Goal: Information Seeking & Learning: Compare options

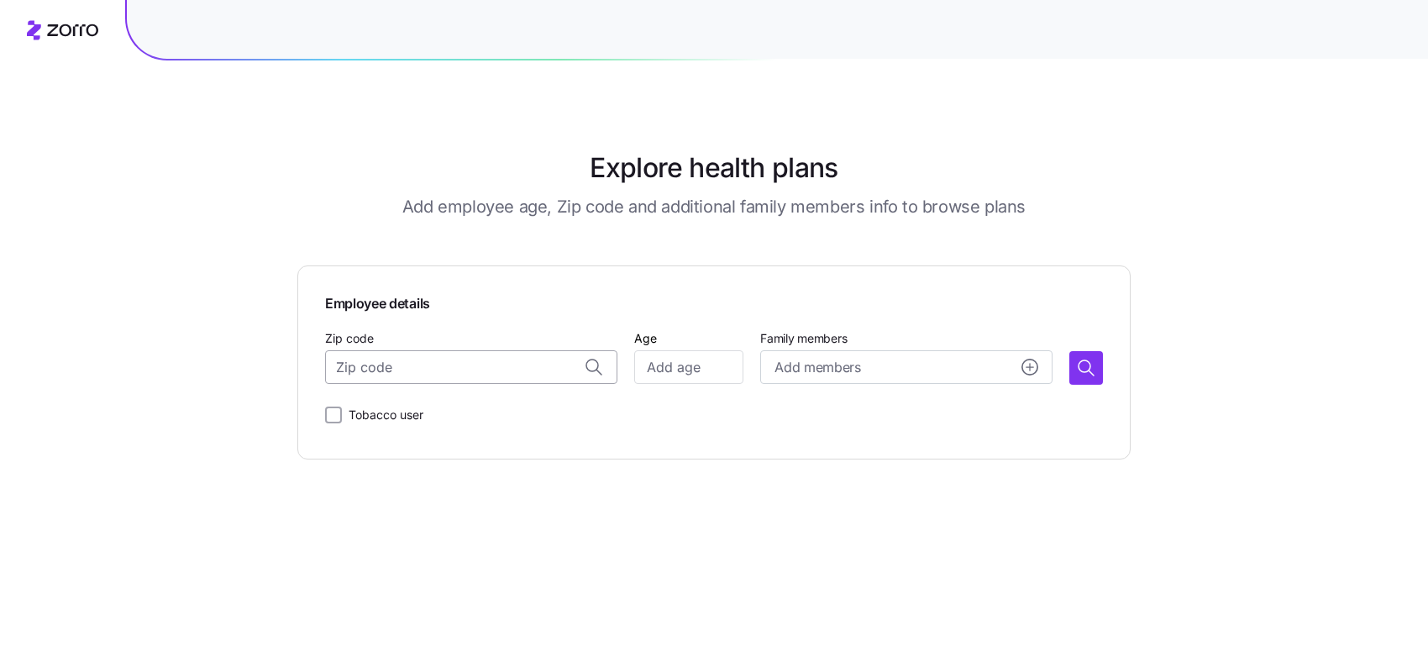
click at [504, 364] on input "Zip code" at bounding box center [471, 367] width 292 height 34
click at [489, 408] on span "76016, [GEOGRAPHIC_DATA], [GEOGRAPHIC_DATA]" at bounding box center [487, 412] width 235 height 21
type input "76016, [GEOGRAPHIC_DATA], [GEOGRAPHIC_DATA]"
click at [670, 365] on input "Age" at bounding box center [688, 367] width 109 height 34
click at [794, 363] on span "Add members" at bounding box center [817, 367] width 86 height 21
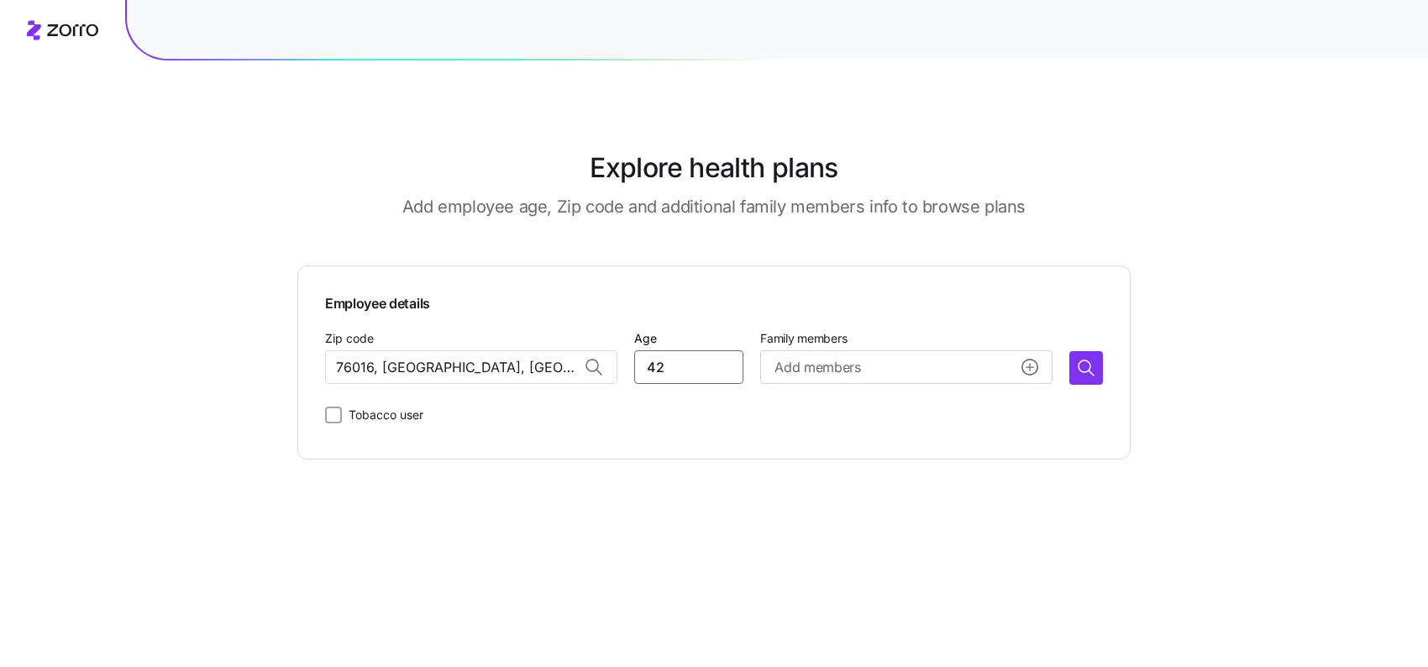
drag, startPoint x: 699, startPoint y: 363, endPoint x: 646, endPoint y: 363, distance: 52.9
click at [646, 363] on input "42" at bounding box center [688, 367] width 109 height 34
type input "35"
click at [1078, 365] on icon "button" at bounding box center [1086, 368] width 20 height 20
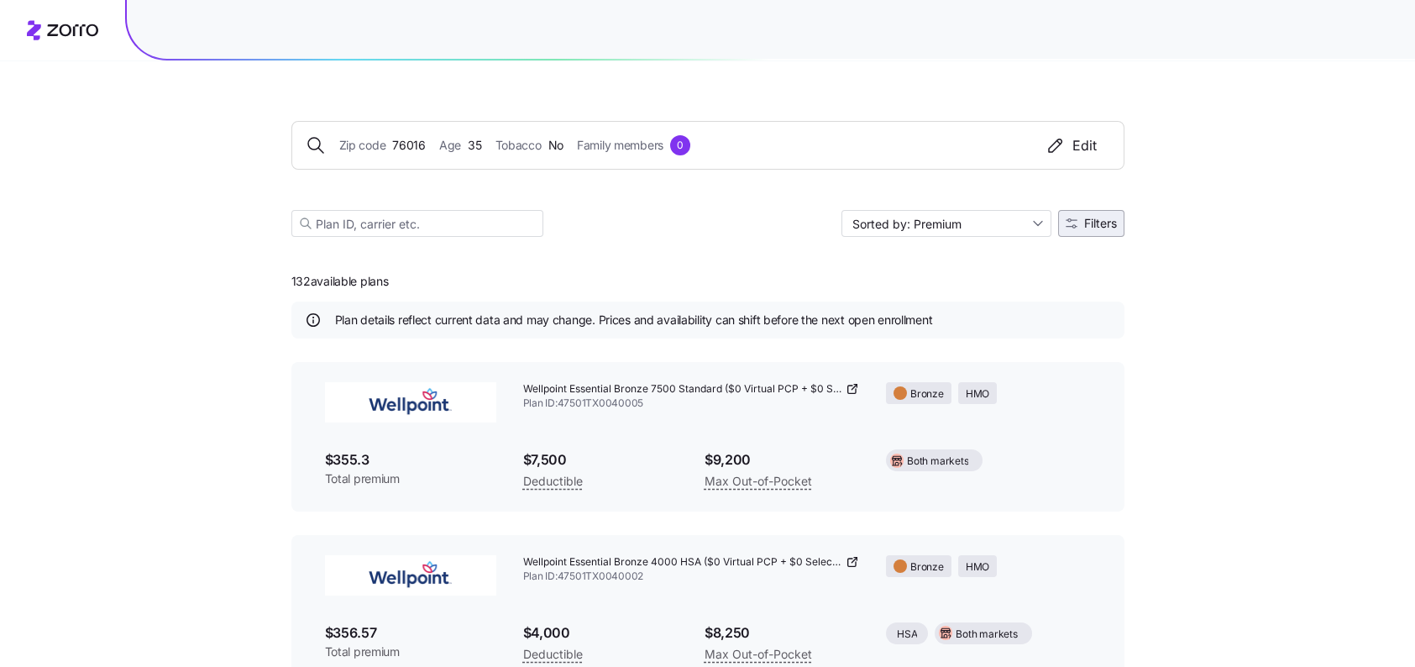
click at [1072, 218] on icon "button" at bounding box center [1072, 223] width 12 height 12
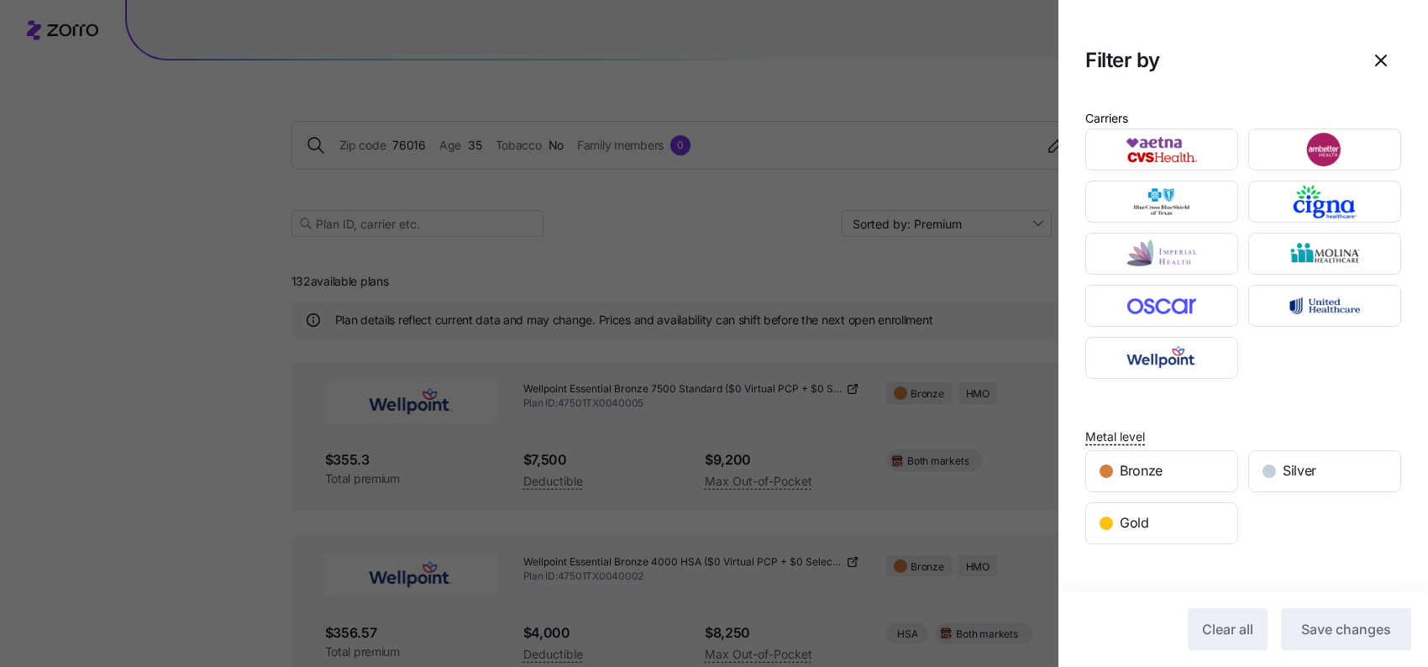
click at [762, 237] on div at bounding box center [714, 333] width 1428 height 667
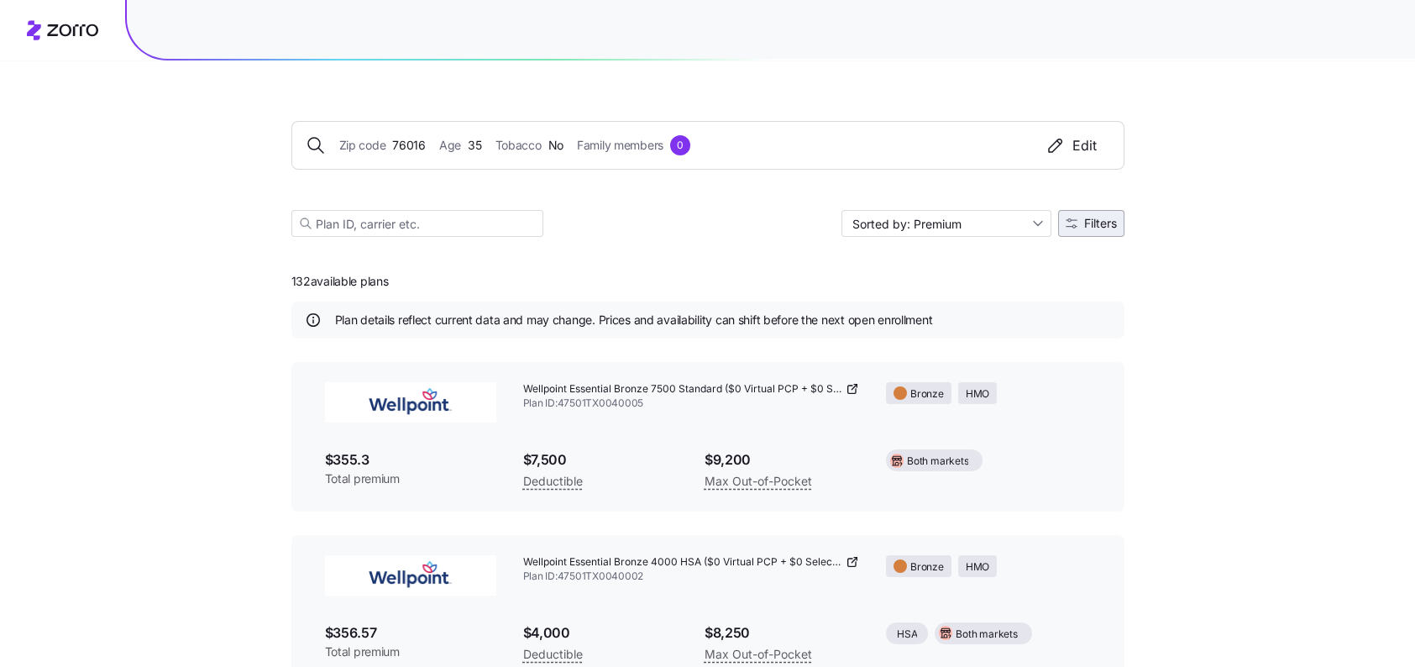
click at [1092, 223] on span "Filters" at bounding box center [1100, 223] width 33 height 12
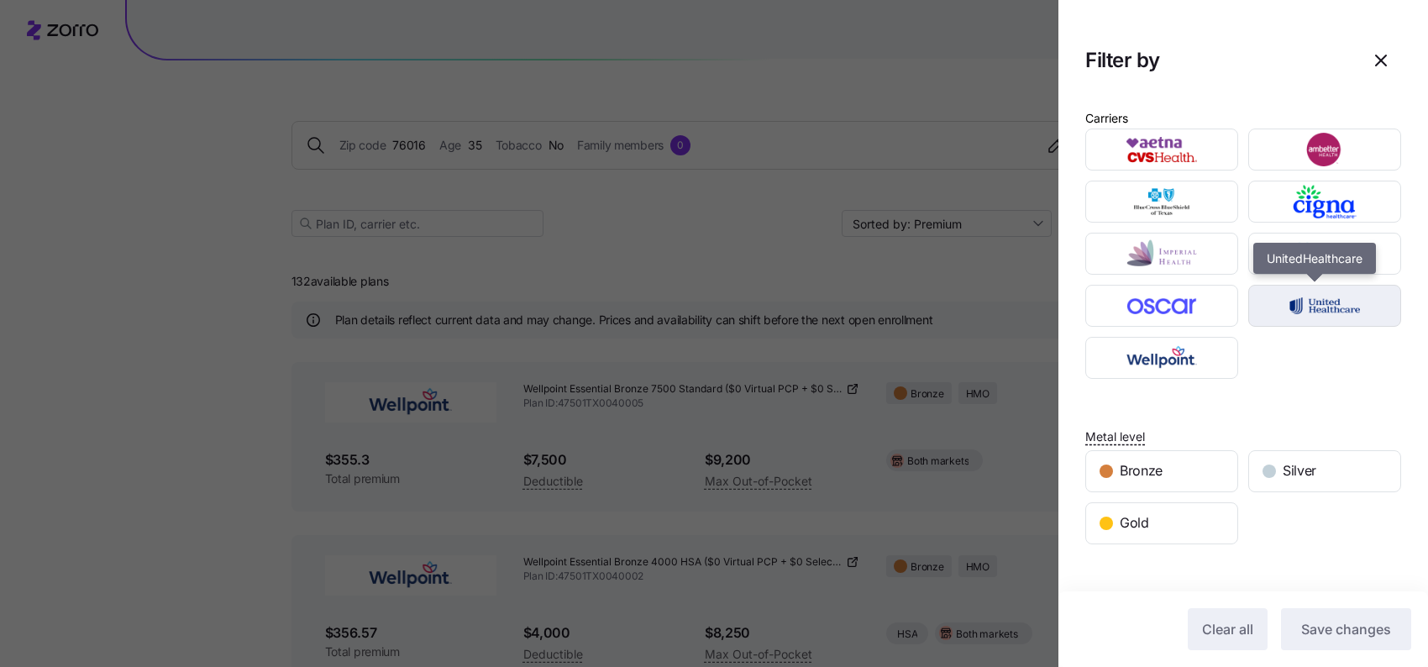
click at [1301, 304] on img "button" at bounding box center [1324, 306] width 123 height 34
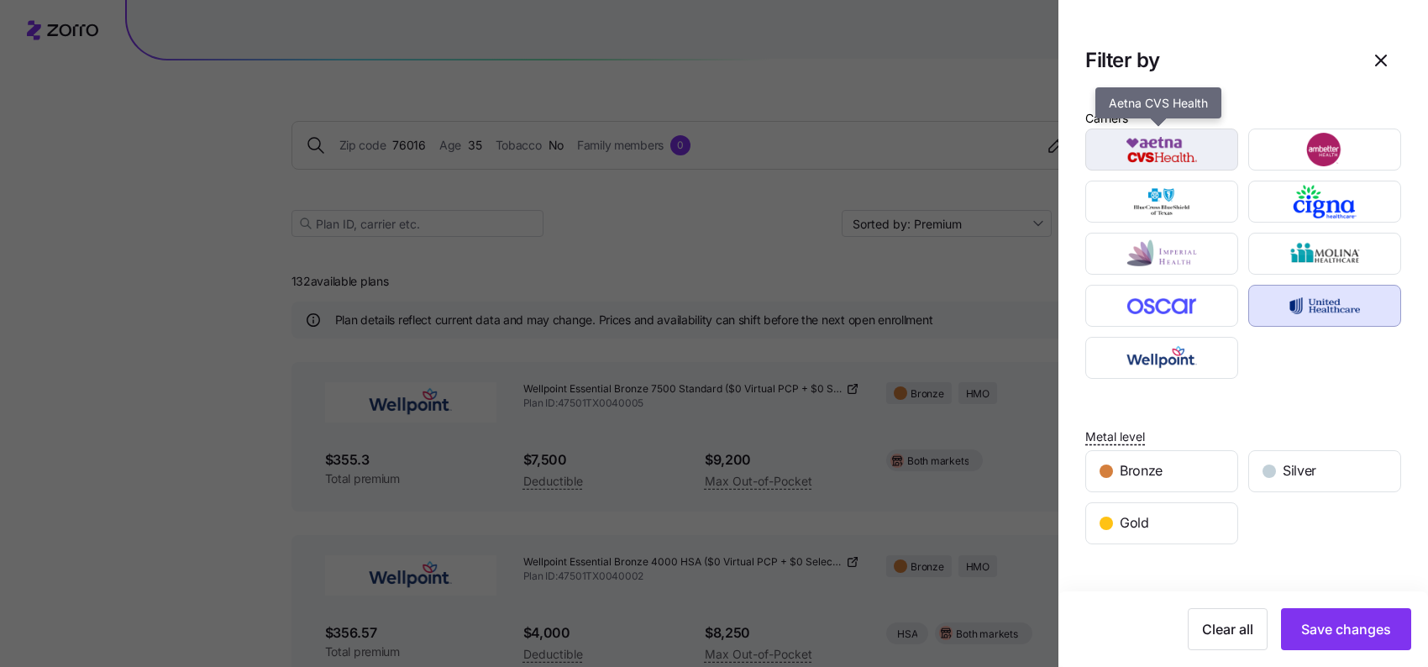
click at [1150, 149] on img "button" at bounding box center [1161, 150] width 123 height 34
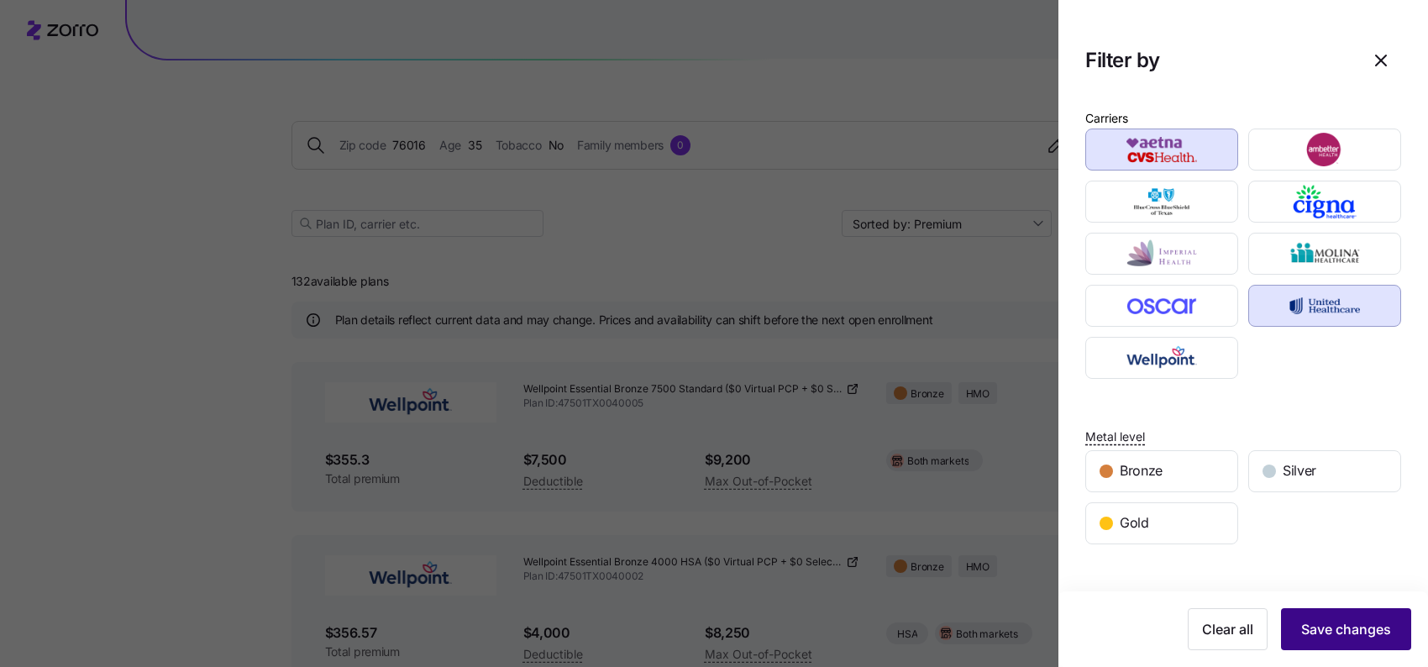
click at [1344, 626] on span "Save changes" at bounding box center [1346, 629] width 90 height 20
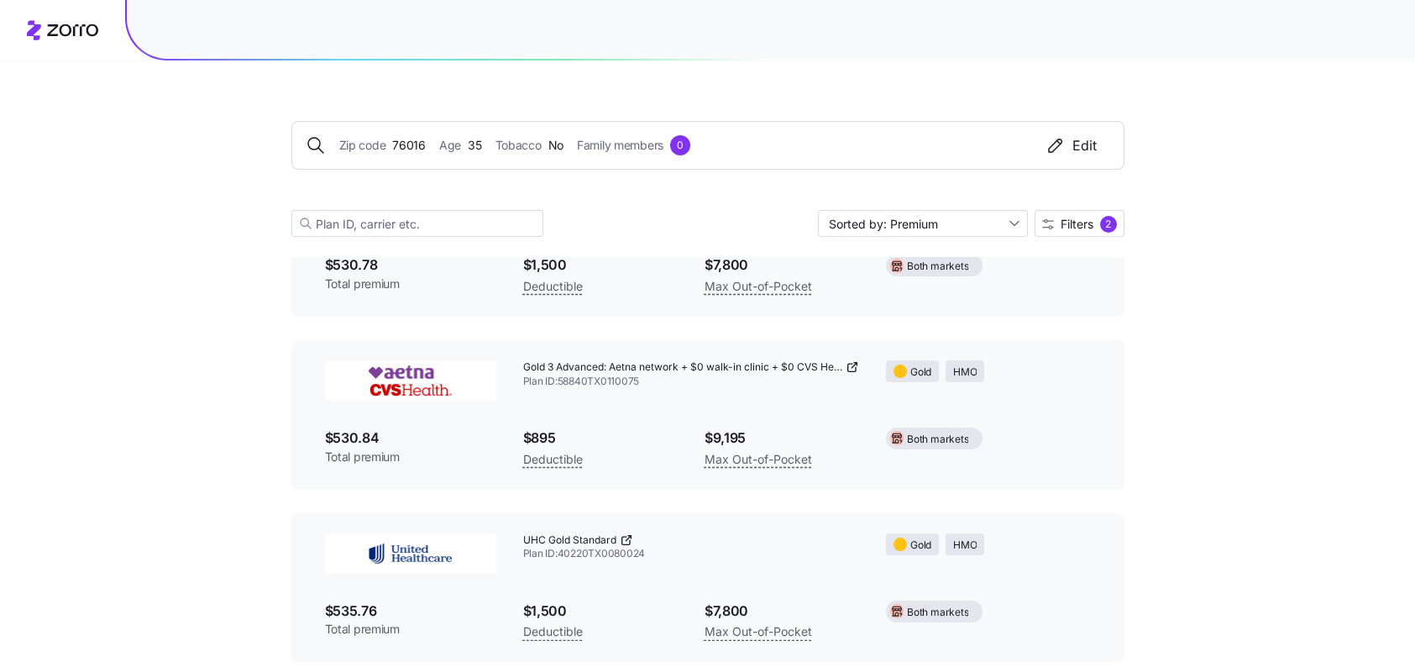
scroll to position [1092, 0]
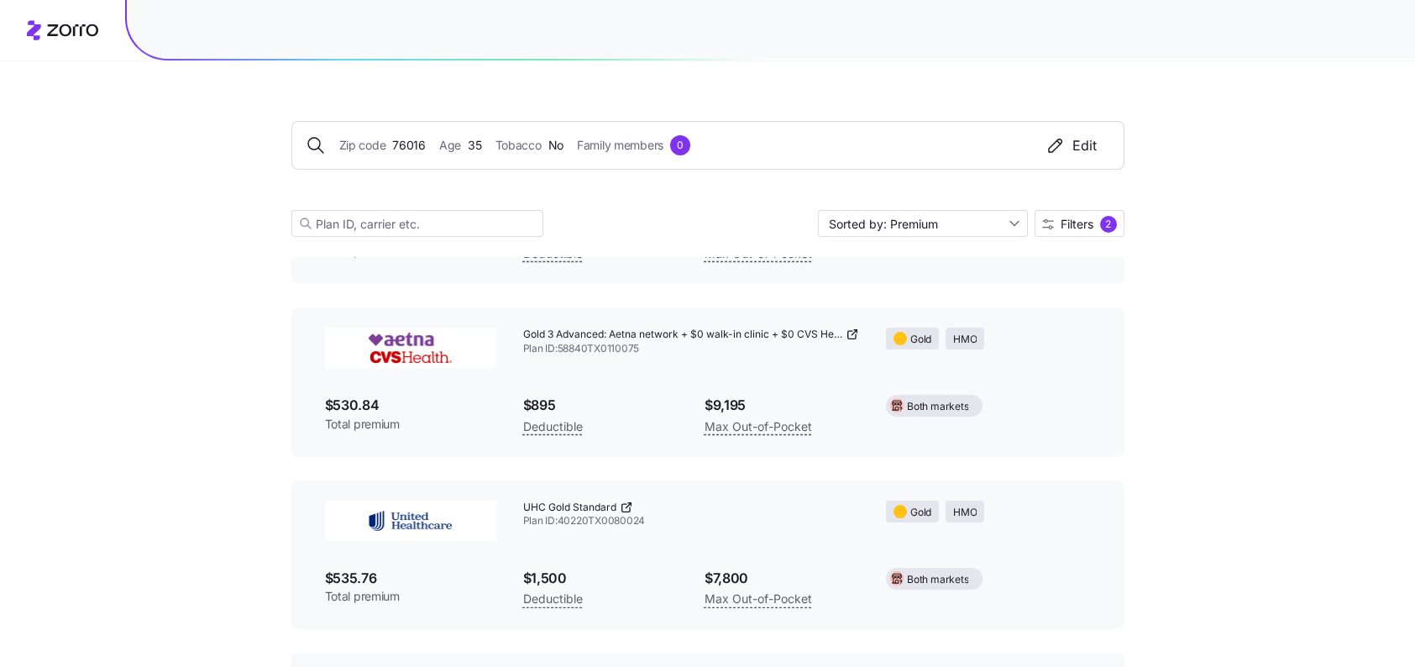
click at [410, 363] on img at bounding box center [410, 348] width 171 height 40
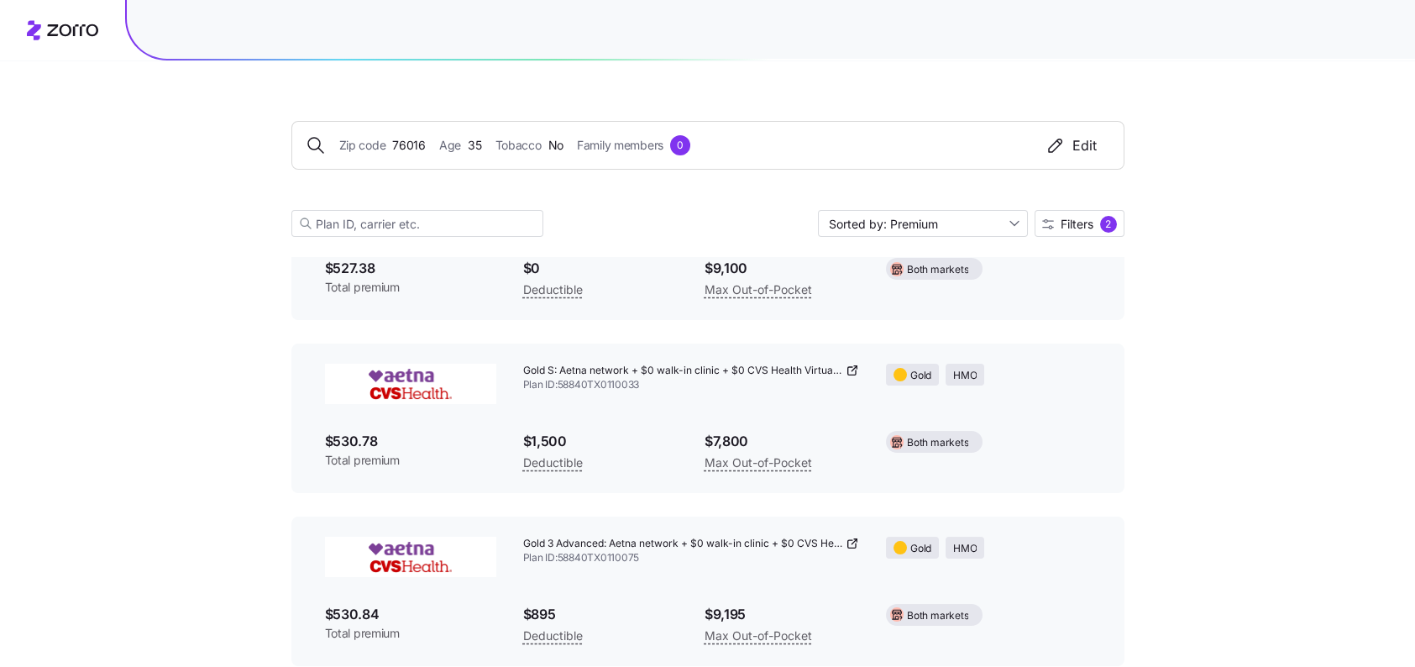
scroll to position [924, 0]
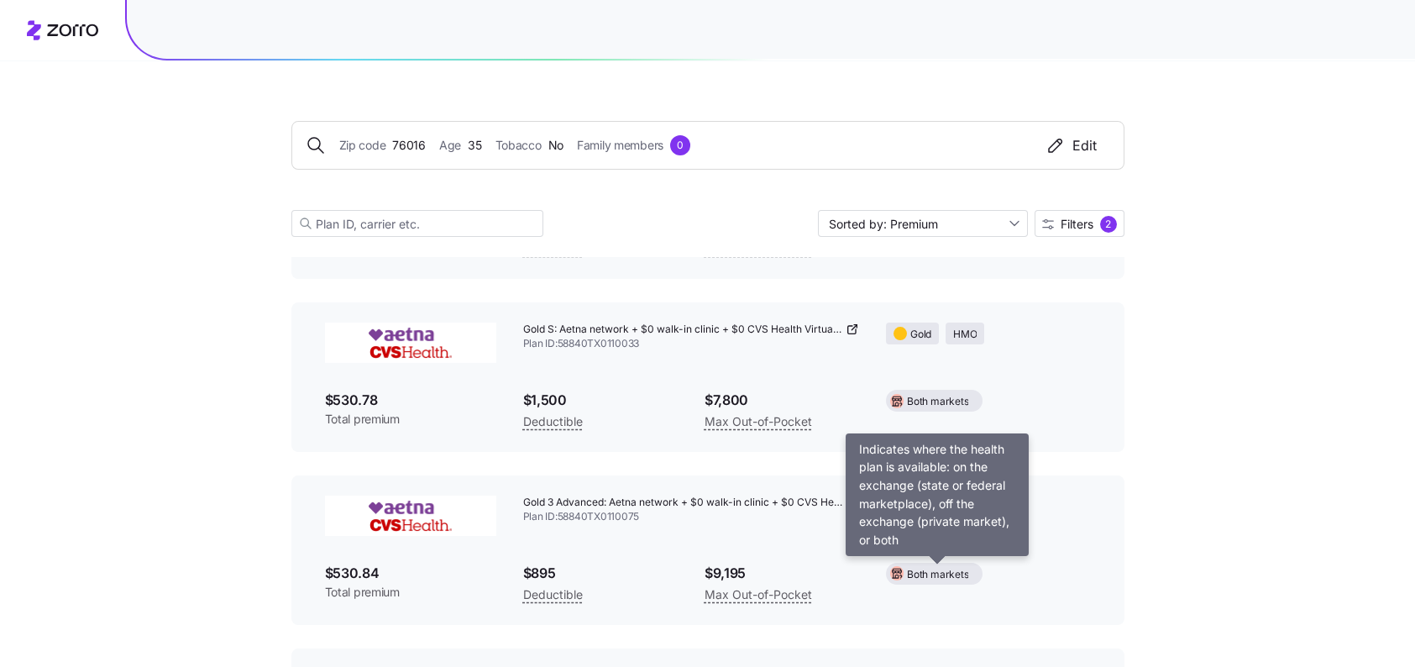
click at [941, 574] on span "Both markets" at bounding box center [937, 575] width 61 height 16
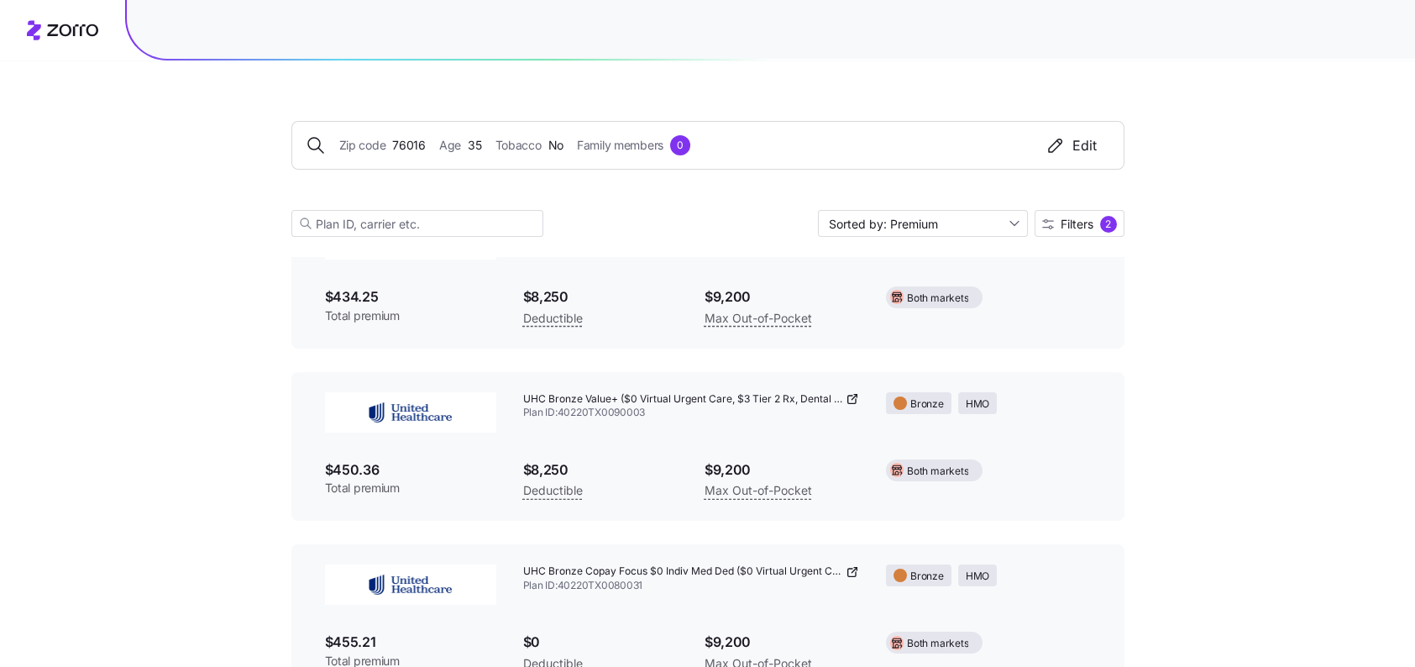
scroll to position [420, 0]
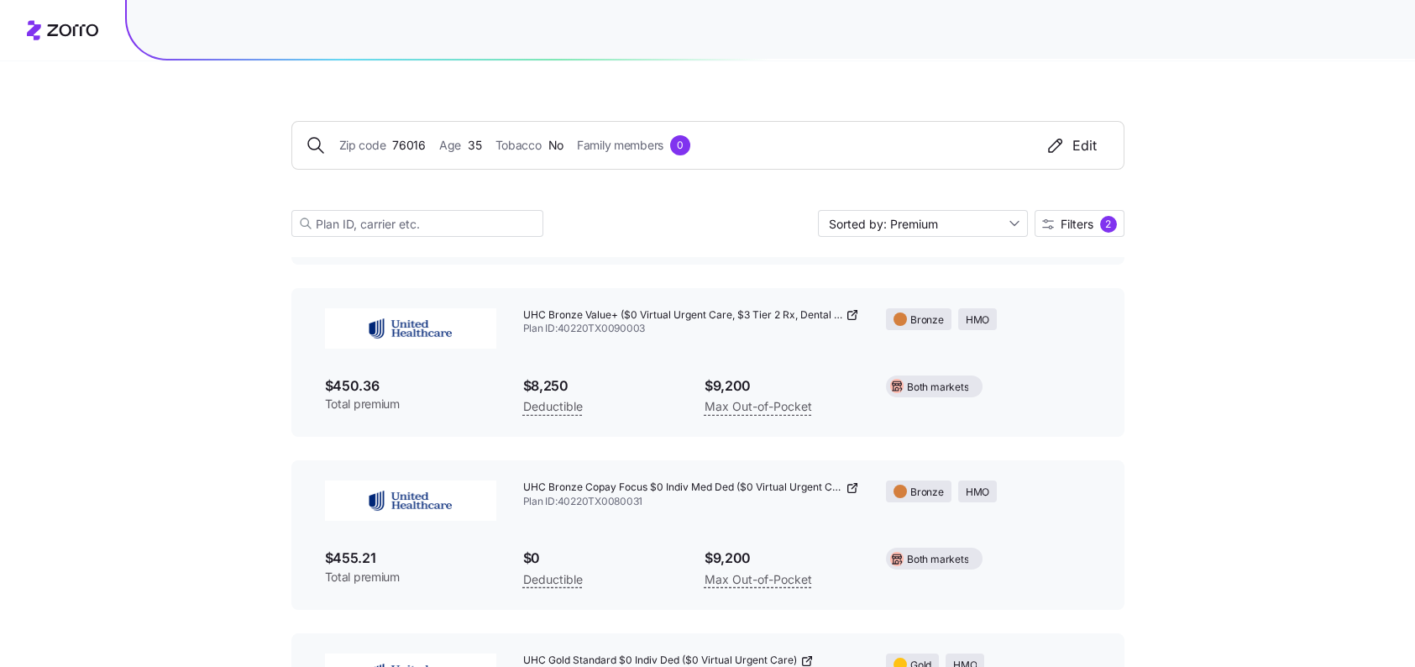
click at [397, 324] on img at bounding box center [410, 328] width 171 height 40
click at [569, 317] on span "UHC Bronze Value+ ($0 Virtual Urgent Care, $3 Tier 2 Rx, Dental + Vision)" at bounding box center [683, 315] width 320 height 14
click at [574, 328] on span "Plan ID: 40220TX0090003" at bounding box center [691, 329] width 337 height 14
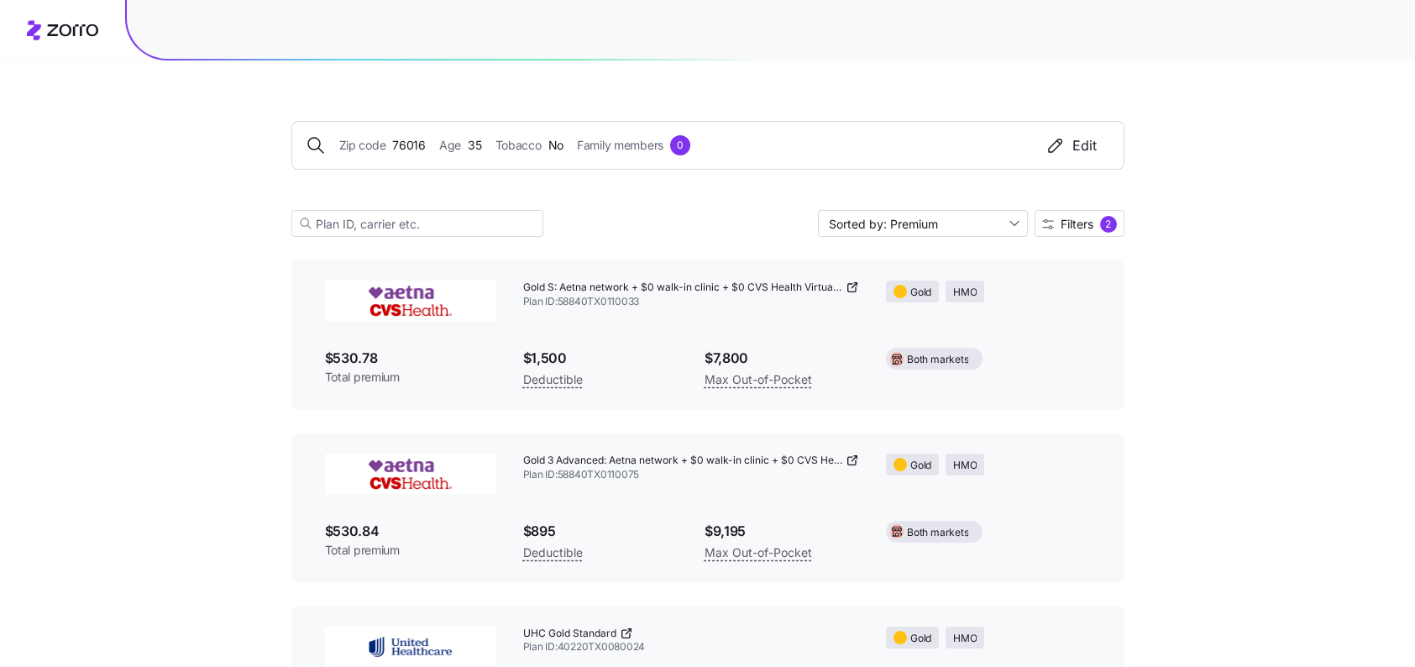
scroll to position [924, 0]
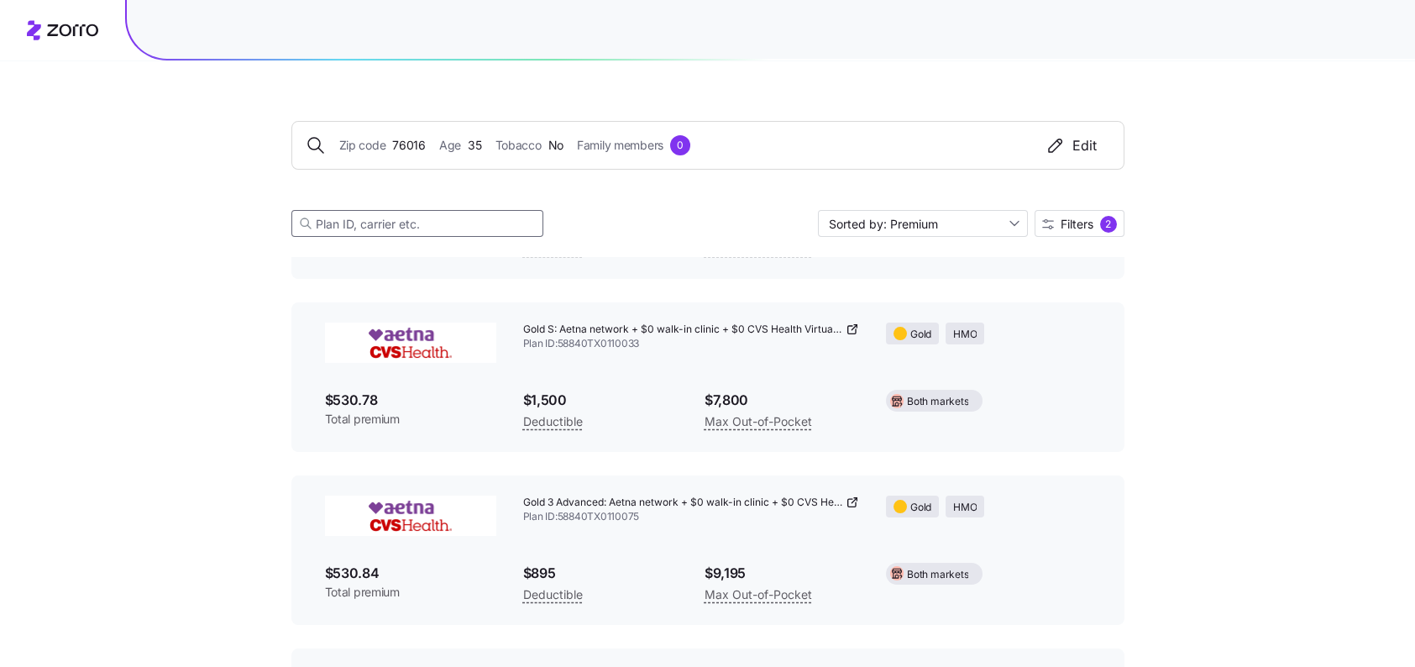
click at [359, 222] on input at bounding box center [417, 223] width 252 height 27
click at [374, 219] on input at bounding box center [417, 223] width 252 height 27
paste input "Bronze 4 Advanced"
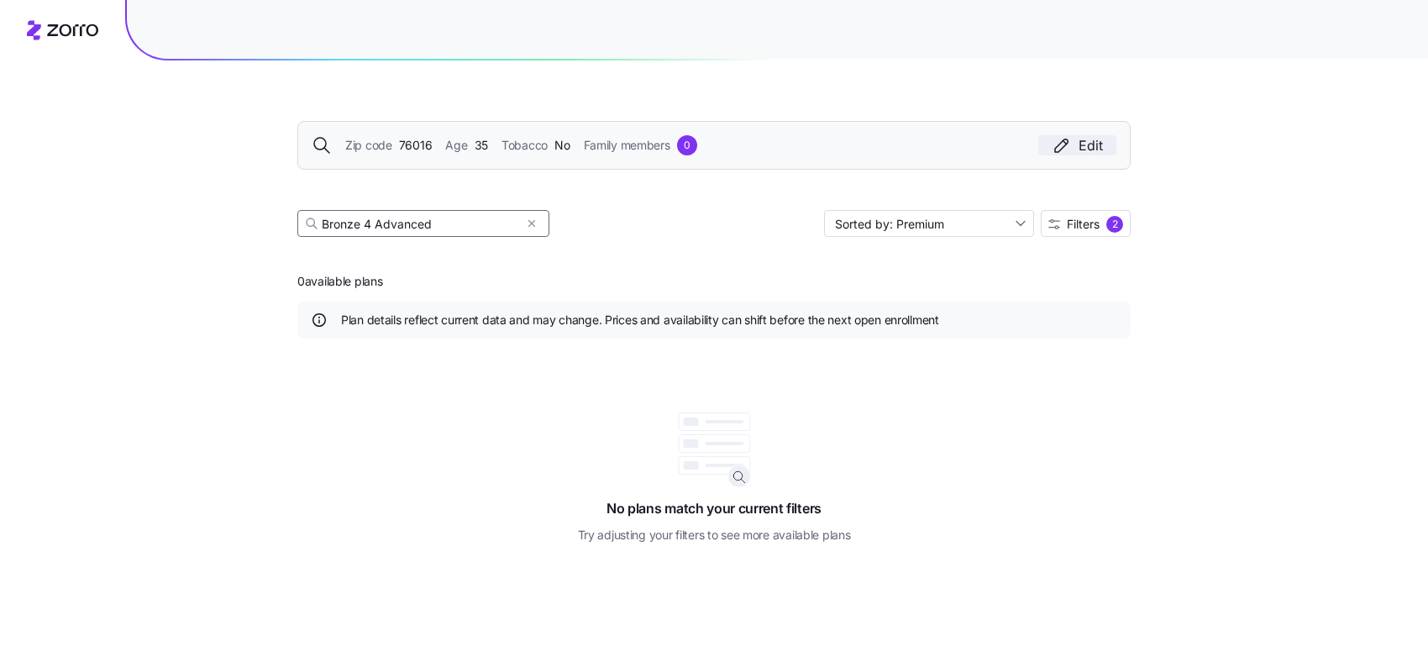
type input "Bronze 4 Advanced"
click at [1087, 146] on div "Edit" at bounding box center [1076, 145] width 51 height 20
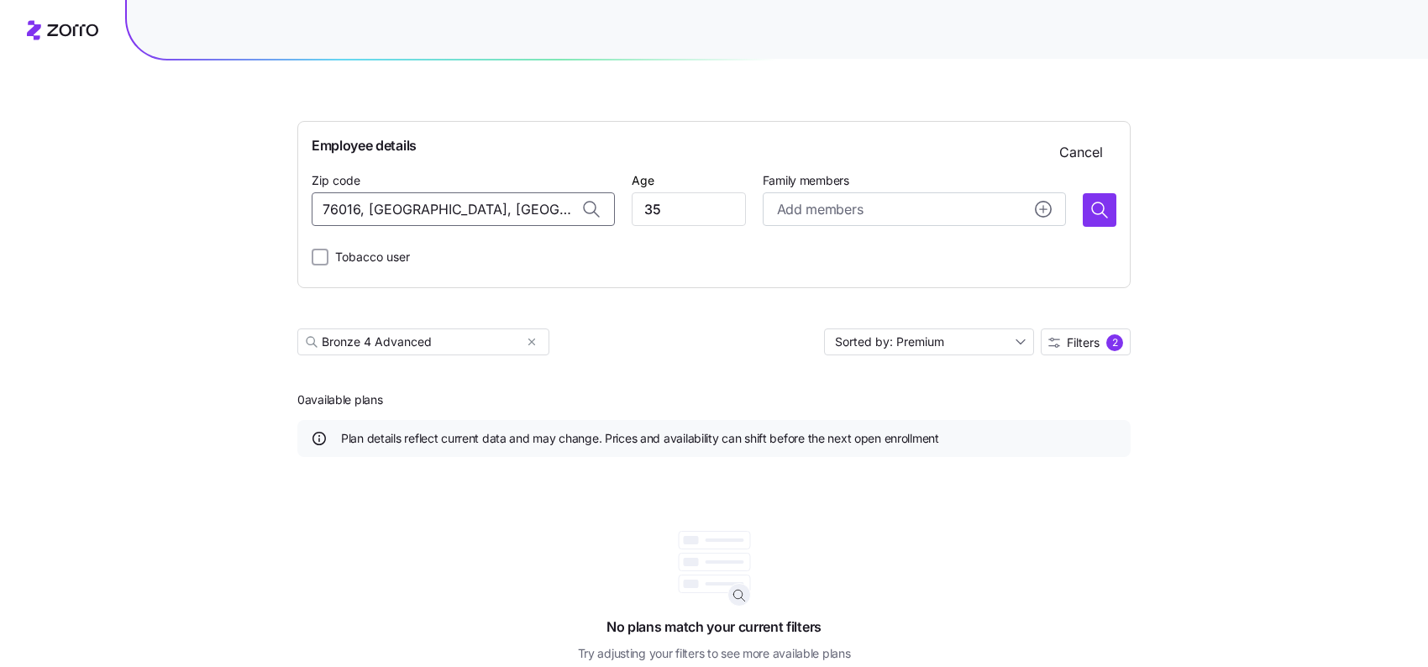
drag, startPoint x: 523, startPoint y: 214, endPoint x: 234, endPoint y: 215, distance: 288.9
click at [234, 215] on div "Employee details Cancel Zip code 76016, [GEOGRAPHIC_DATA], [GEOGRAPHIC_DATA] Ag…" at bounding box center [714, 333] width 1428 height 667
type input "[GEOGRAPHIC_DATA]"
drag, startPoint x: 427, startPoint y: 212, endPoint x: 232, endPoint y: 208, distance: 195.7
click at [232, 208] on div "Employee details Cancel Zip code [GEOGRAPHIC_DATA] Age [DEMOGRAPHIC_DATA] Famil…" at bounding box center [714, 333] width 1428 height 667
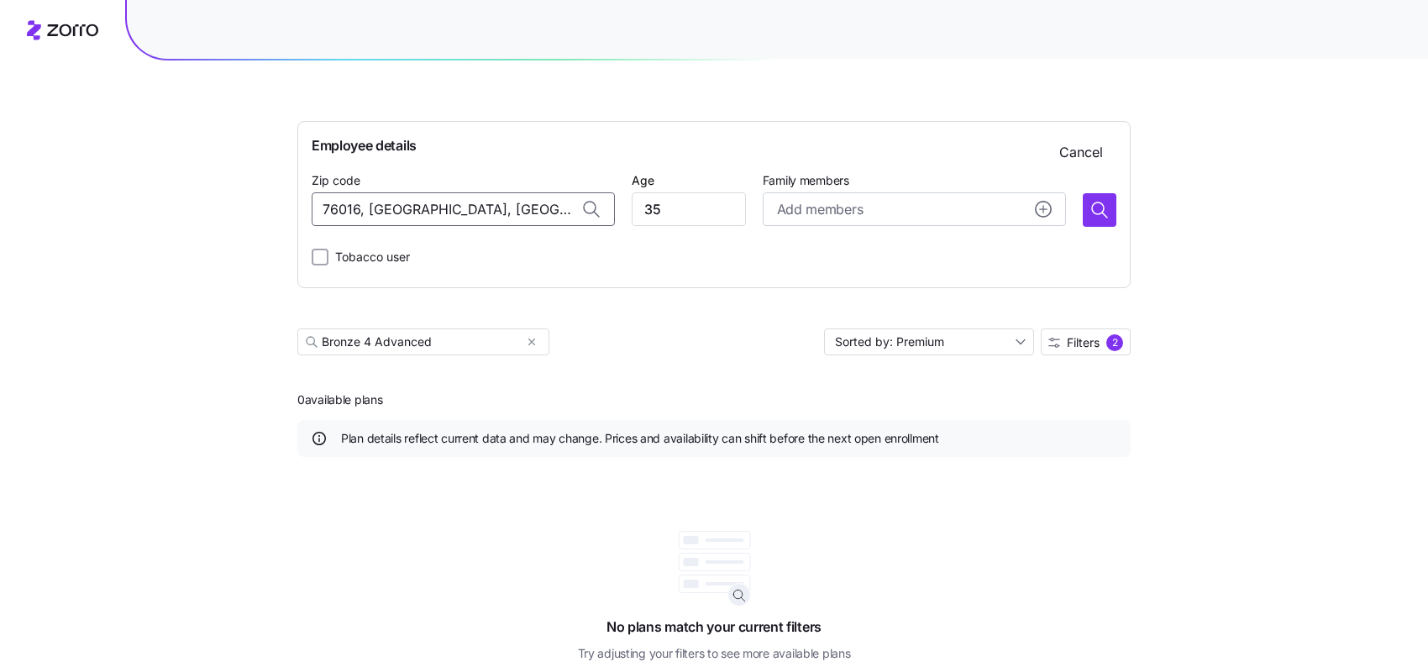
drag, startPoint x: 496, startPoint y: 211, endPoint x: 305, endPoint y: 205, distance: 191.6
click at [306, 205] on div "Employee details Cancel Zip code 76016, [GEOGRAPHIC_DATA], [GEOGRAPHIC_DATA] Ag…" at bounding box center [713, 204] width 833 height 167
click at [440, 258] on span "60022, [GEOGRAPHIC_DATA], [GEOGRAPHIC_DATA]" at bounding box center [480, 254] width 235 height 21
type input "60022, [GEOGRAPHIC_DATA], [GEOGRAPHIC_DATA]"
click at [689, 205] on input "35" at bounding box center [687, 209] width 113 height 34
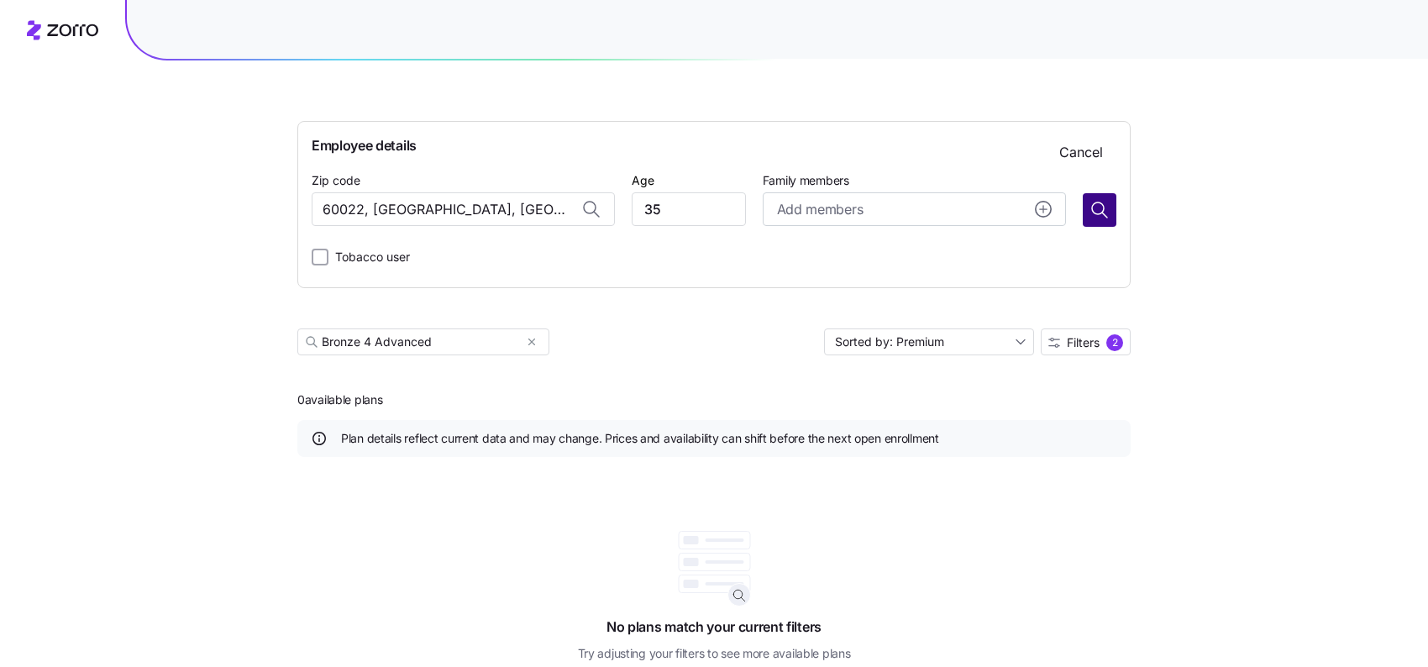
click at [1091, 204] on icon "button" at bounding box center [1099, 210] width 20 height 20
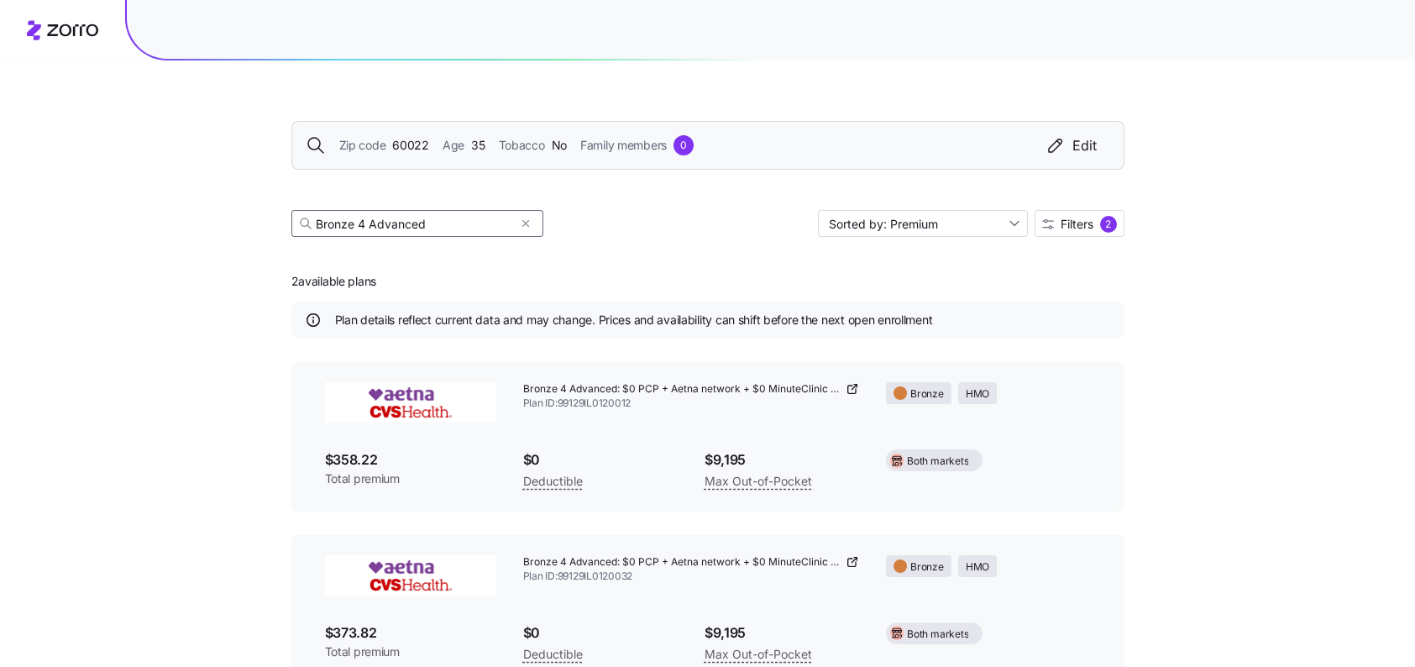
click at [436, 223] on input "Bronze 4 Advanced" at bounding box center [417, 223] width 252 height 27
click at [852, 392] on icon at bounding box center [852, 388] width 13 height 13
drag, startPoint x: 435, startPoint y: 228, endPoint x: 307, endPoint y: 223, distance: 128.6
click at [307, 223] on div "Bronze 4 Advanced" at bounding box center [417, 223] width 252 height 27
click at [849, 389] on icon at bounding box center [852, 388] width 13 height 13
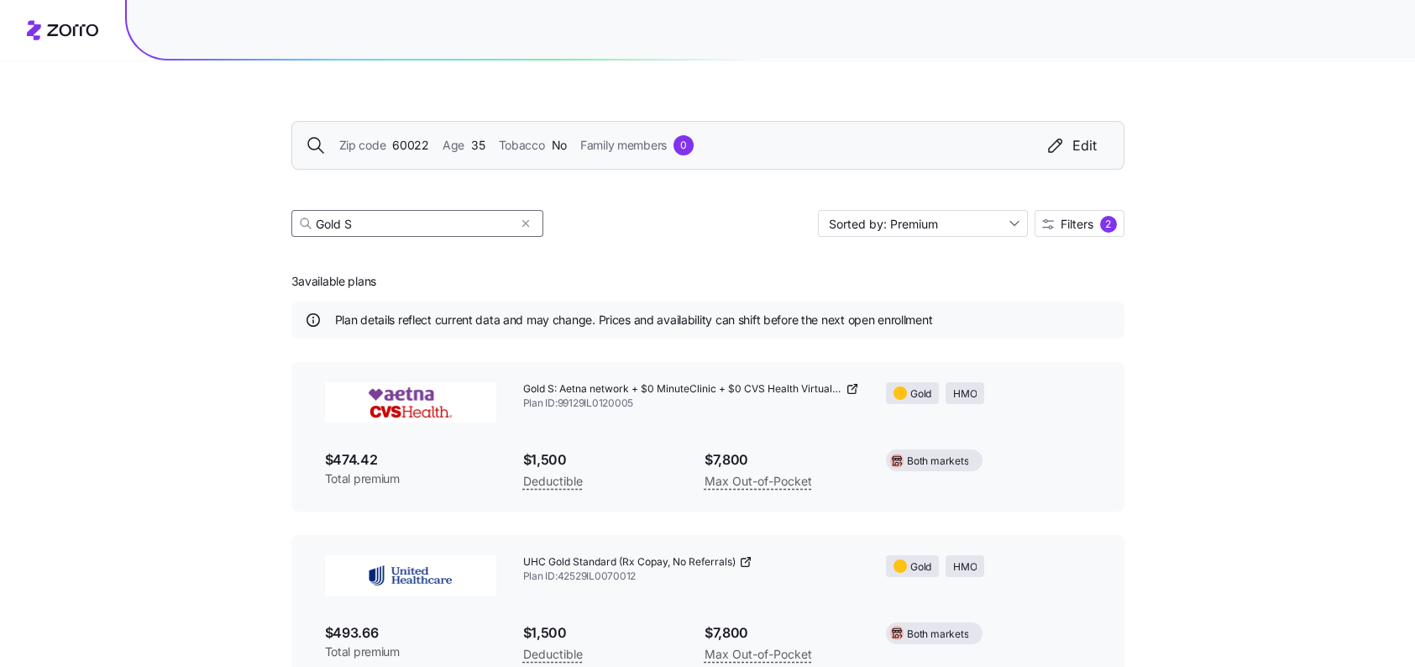
click at [360, 222] on input "Gold S" at bounding box center [417, 223] width 252 height 27
drag, startPoint x: 363, startPoint y: 224, endPoint x: 289, endPoint y: 223, distance: 73.9
click at [289, 223] on div "Zip code 60022 Age [DEMOGRAPHIC_DATA] Tobacco No Family members 0 Edit Gold S S…" at bounding box center [707, 428] width 1415 height 857
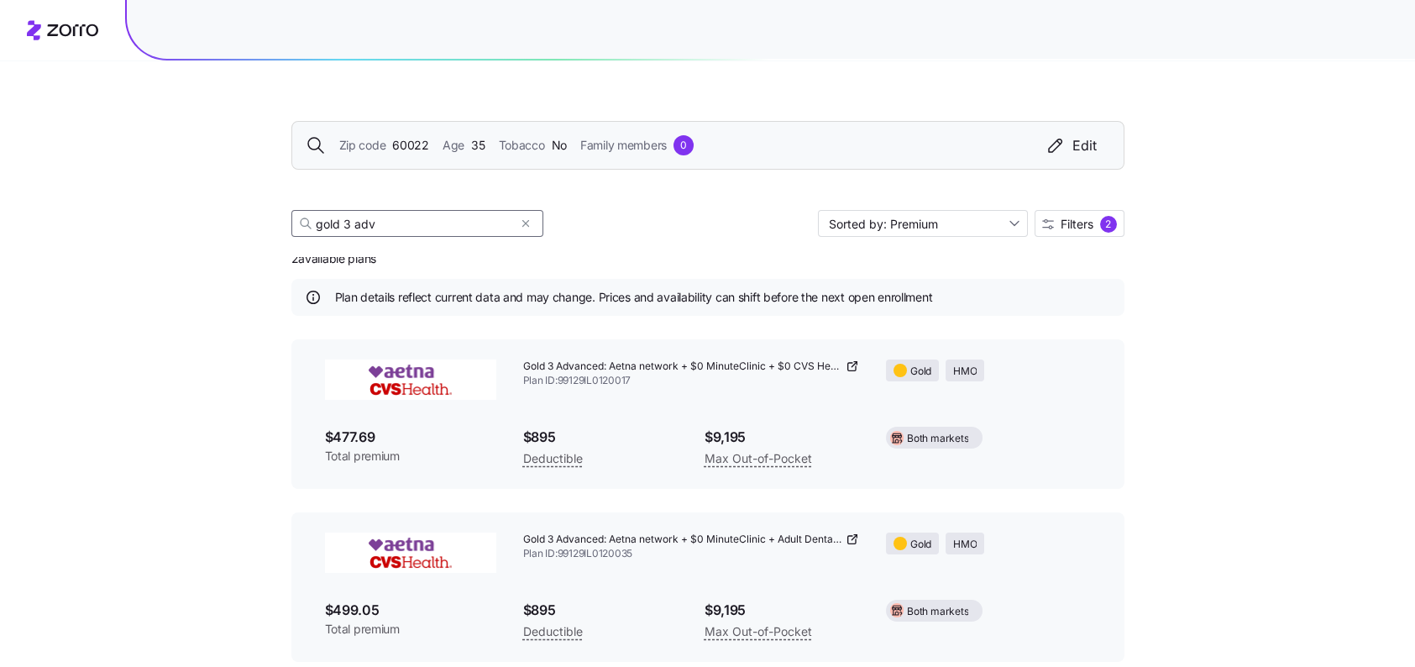
scroll to position [42, 0]
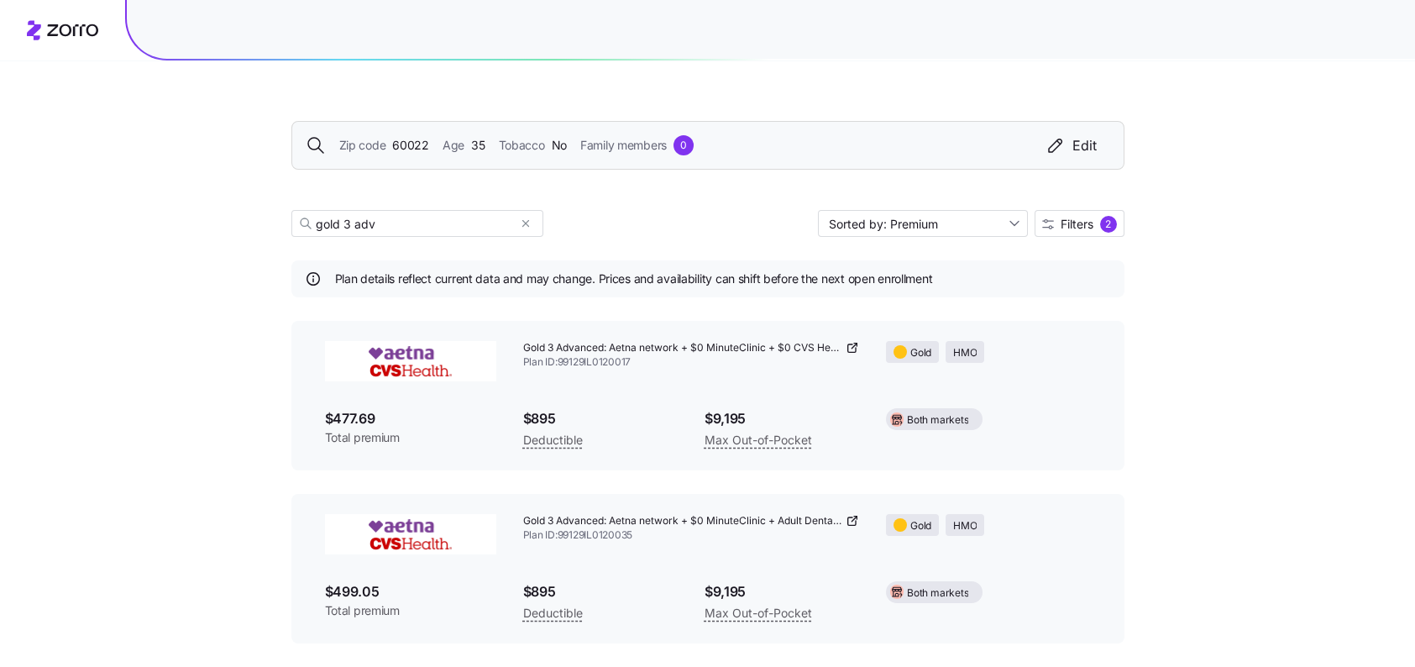
click at [857, 347] on icon at bounding box center [852, 347] width 13 height 13
click at [348, 228] on input "gold 3 adv" at bounding box center [417, 223] width 252 height 27
click at [849, 345] on icon at bounding box center [852, 347] width 13 height 13
drag, startPoint x: 391, startPoint y: 228, endPoint x: 291, endPoint y: 231, distance: 100.8
click at [291, 231] on input "gold 10 adv" at bounding box center [417, 223] width 252 height 27
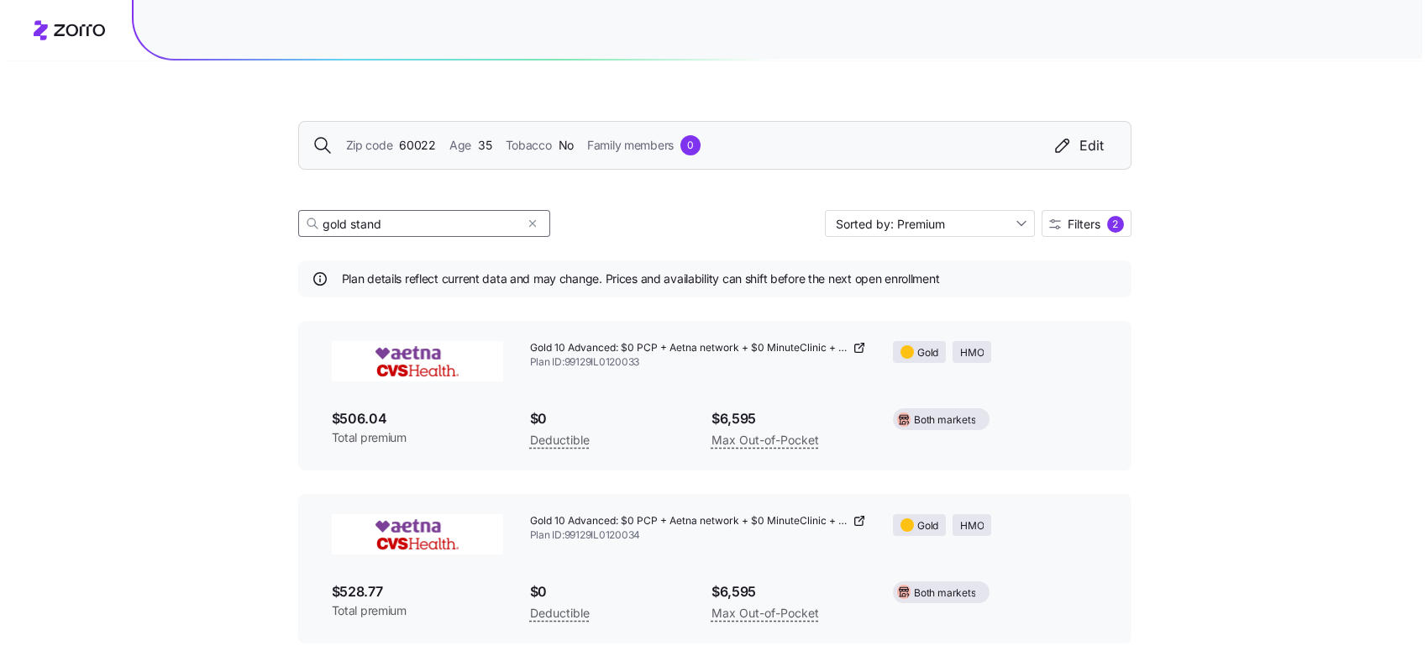
scroll to position [0, 0]
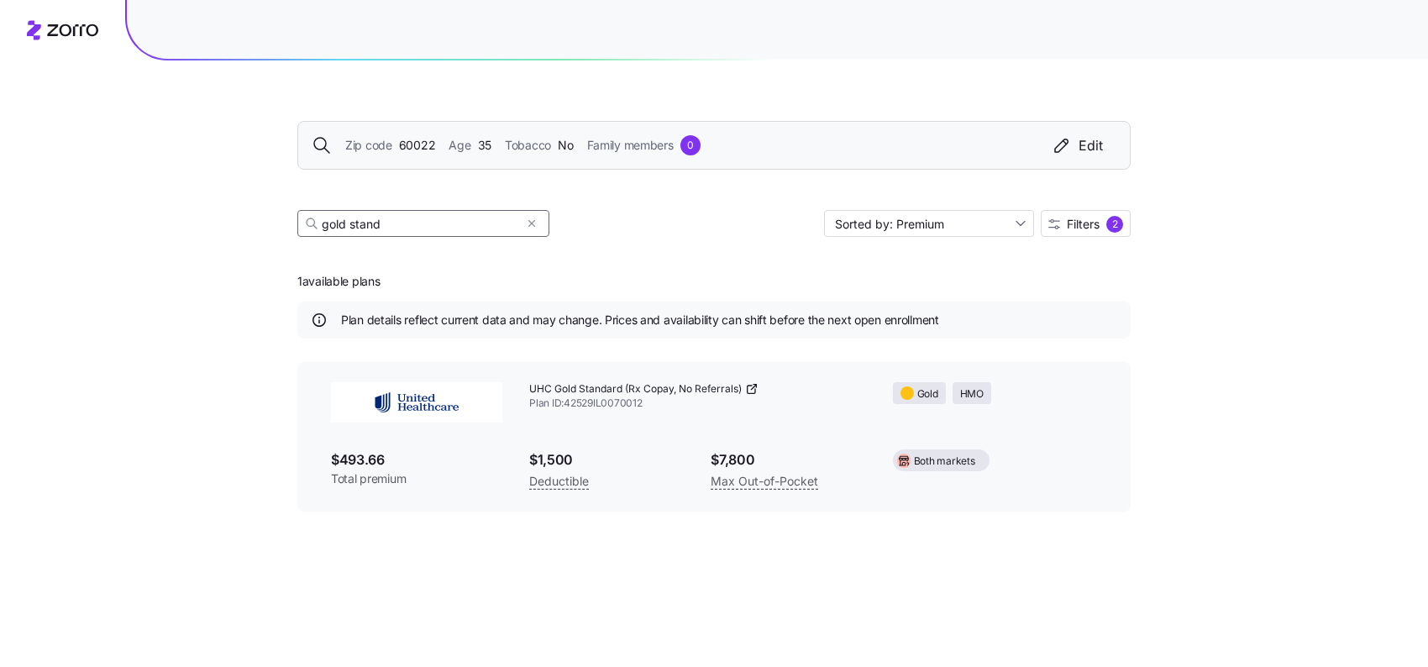
type input "gold stand"
click at [749, 389] on icon at bounding box center [751, 388] width 13 height 13
